Goal: Task Accomplishment & Management: Use online tool/utility

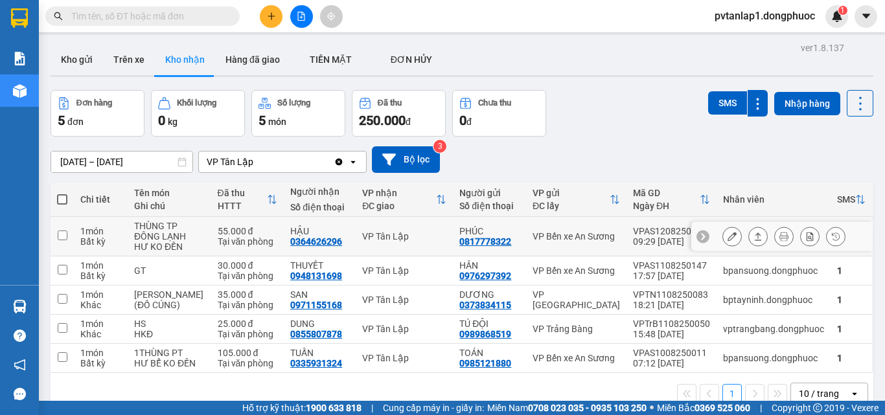
click at [507, 248] on td "[PERSON_NAME] 0817778322" at bounding box center [489, 237] width 73 height 40
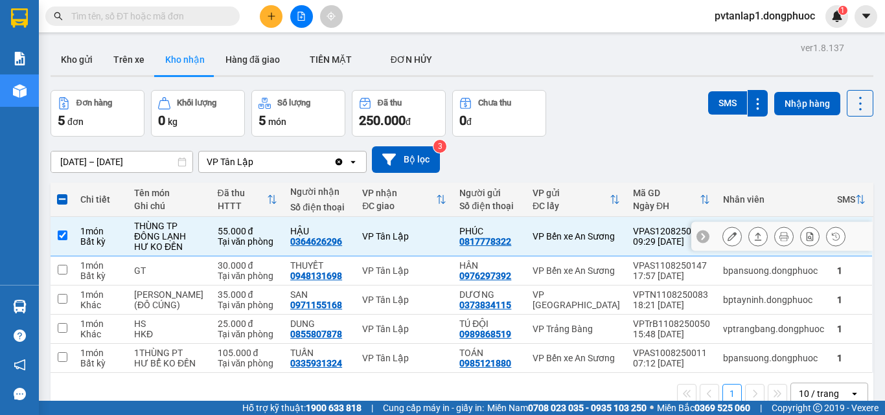
click at [754, 237] on icon at bounding box center [758, 236] width 9 height 9
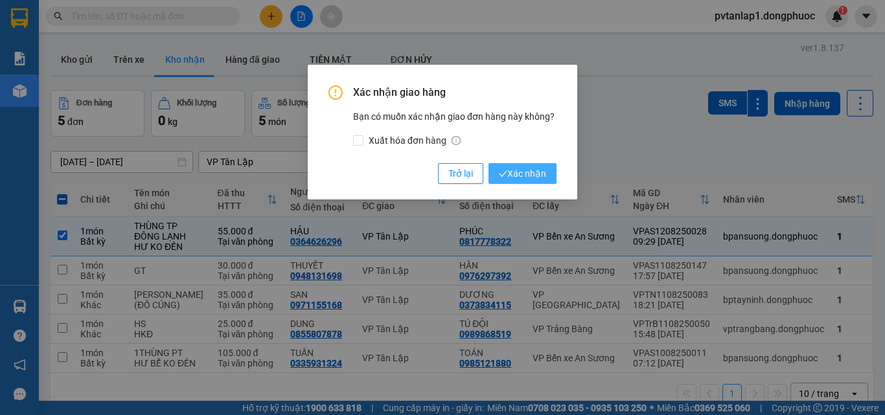
click at [522, 169] on span "Xác nhận" at bounding box center [522, 174] width 47 height 14
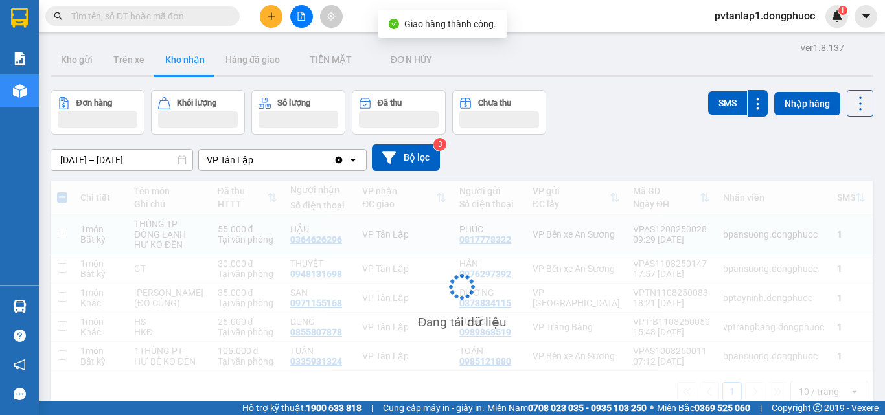
checkbox input "false"
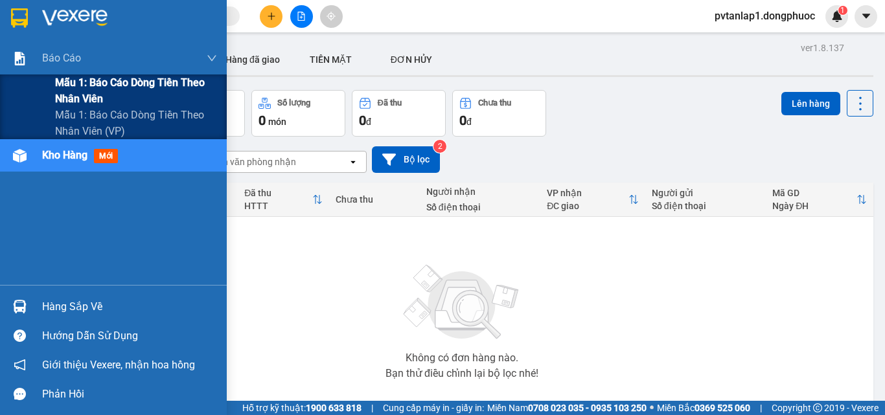
click at [89, 84] on span "Mẫu 1: Báo cáo dòng tiền theo nhân viên" at bounding box center [136, 91] width 162 height 32
